Goal: Task Accomplishment & Management: Use online tool/utility

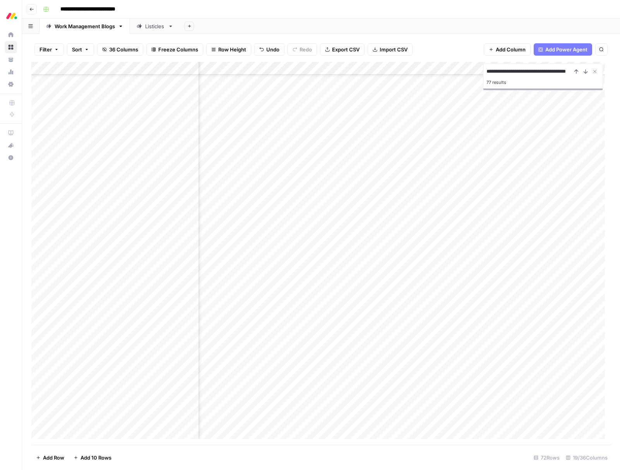
scroll to position [595, 747]
click at [595, 72] on icon "Close Search" at bounding box center [594, 71] width 3 height 3
click at [173, 66] on div "Add Column" at bounding box center [320, 253] width 579 height 383
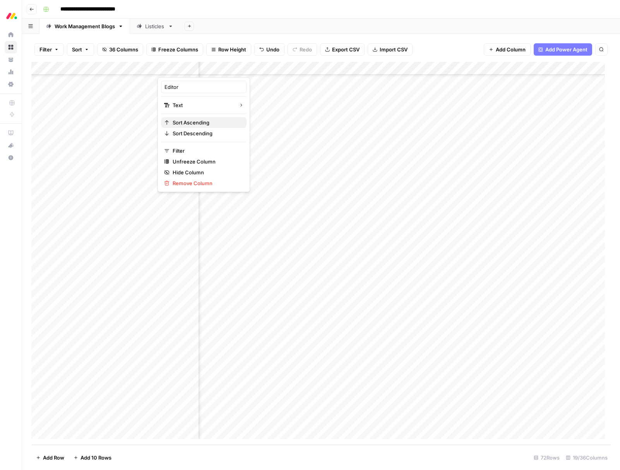
click at [180, 126] on button "Sort Ascending" at bounding box center [203, 122] width 85 height 11
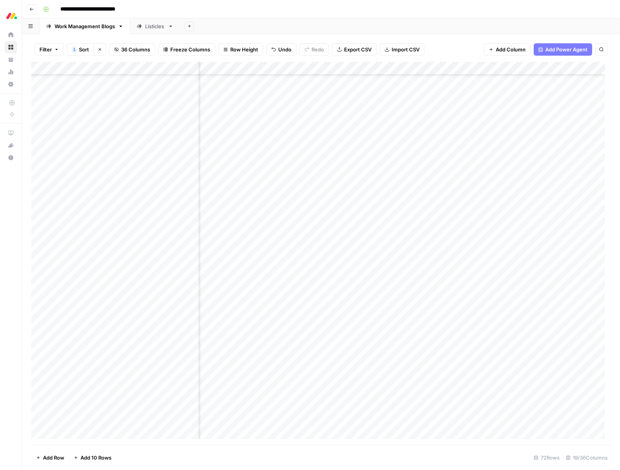
scroll to position [0, 190]
click at [172, 275] on div "Add Column" at bounding box center [320, 253] width 579 height 383
click at [119, 65] on div "Add Column" at bounding box center [320, 253] width 579 height 383
click at [90, 124] on span "Sort Ascending" at bounding box center [107, 123] width 68 height 8
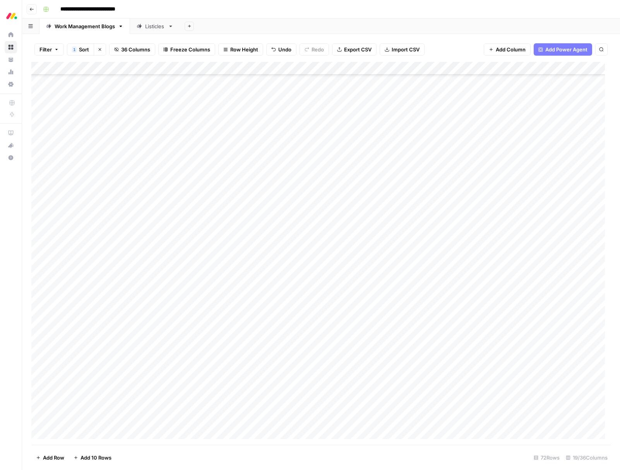
click at [110, 65] on div "Add Column" at bounding box center [320, 253] width 579 height 383
click at [97, 133] on span "Sort Descending" at bounding box center [107, 134] width 68 height 8
click at [121, 66] on div "Add Column" at bounding box center [320, 253] width 579 height 383
click at [108, 121] on span "Sort Ascending" at bounding box center [107, 123] width 68 height 8
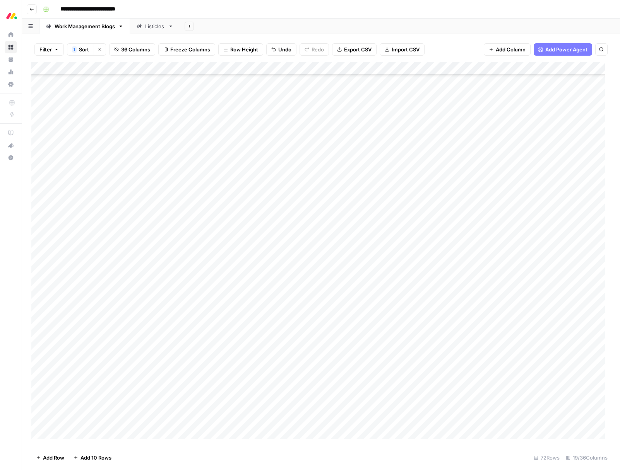
click at [123, 203] on div "Add Column" at bounding box center [320, 253] width 579 height 383
click at [182, 362] on div "Add Column" at bounding box center [320, 253] width 579 height 383
click at [179, 362] on div "Add Column" at bounding box center [320, 253] width 579 height 383
type textarea "*****"
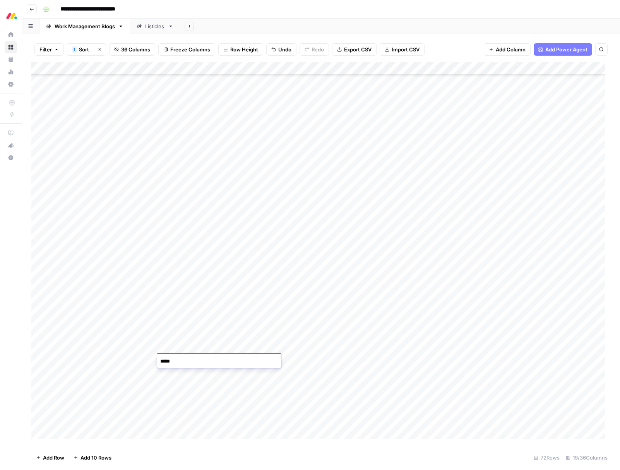
click at [122, 364] on div "Add Column" at bounding box center [320, 253] width 579 height 383
click at [517, 362] on div "Add Column" at bounding box center [320, 253] width 579 height 383
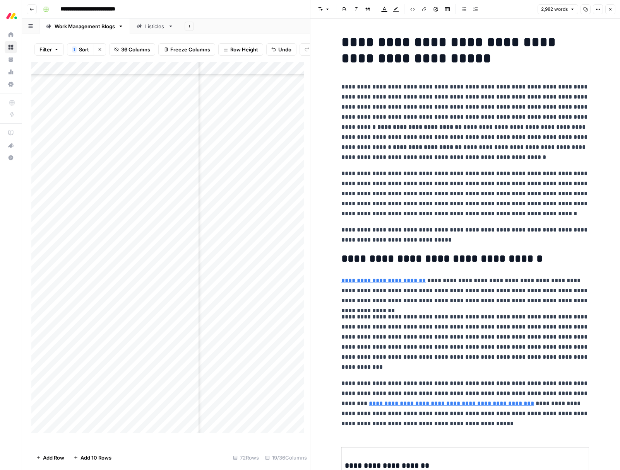
click at [608, 10] on icon "button" at bounding box center [610, 9] width 5 height 5
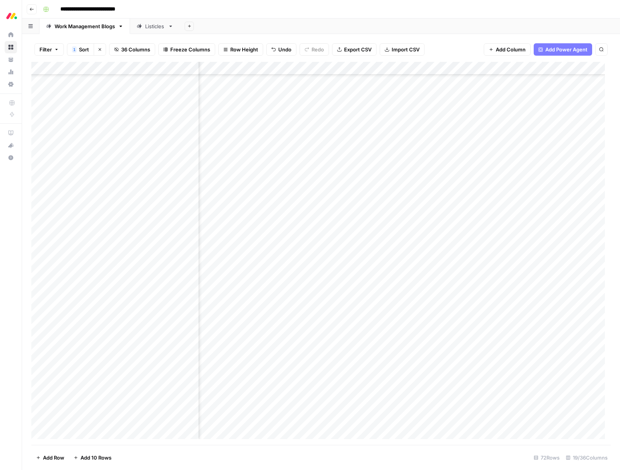
scroll to position [556, 531]
click at [171, 130] on div "Add Column" at bounding box center [320, 253] width 579 height 383
